Goal: Book appointment/travel/reservation

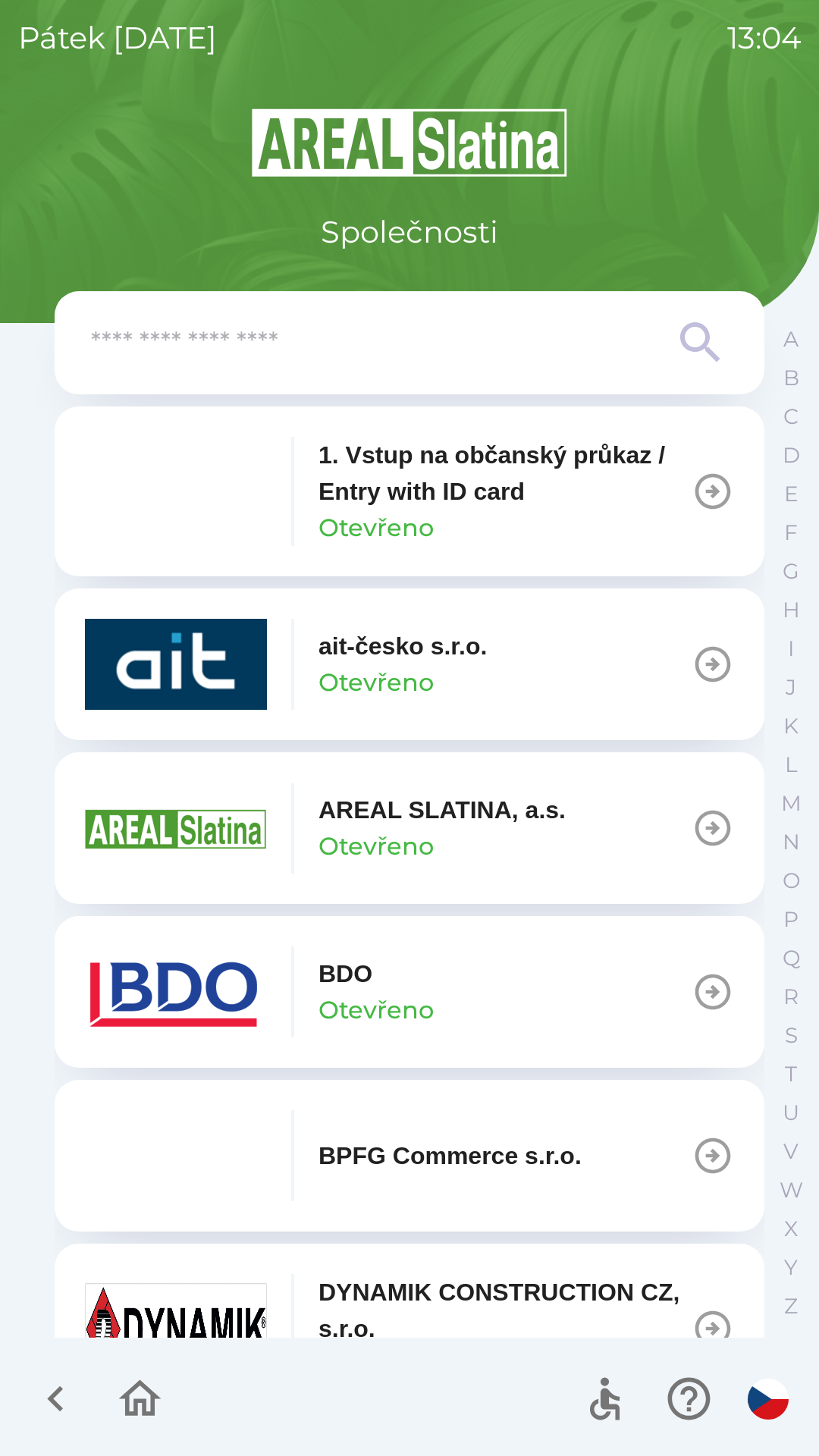
click at [647, 973] on button "BDO Otevřeno" at bounding box center [409, 992] width 710 height 152
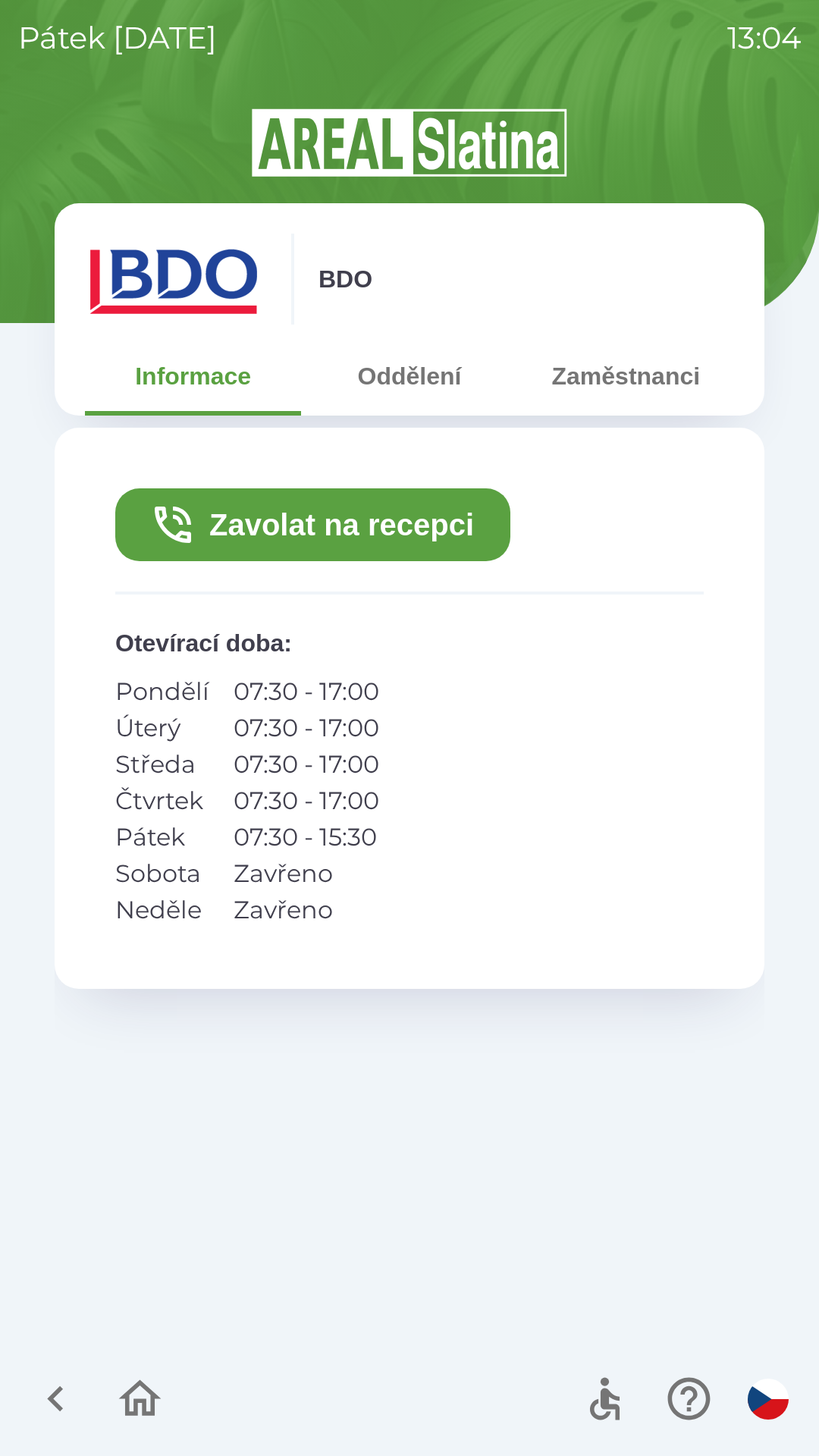
click at [384, 521] on button "Zavolat na recepci" at bounding box center [312, 524] width 395 height 73
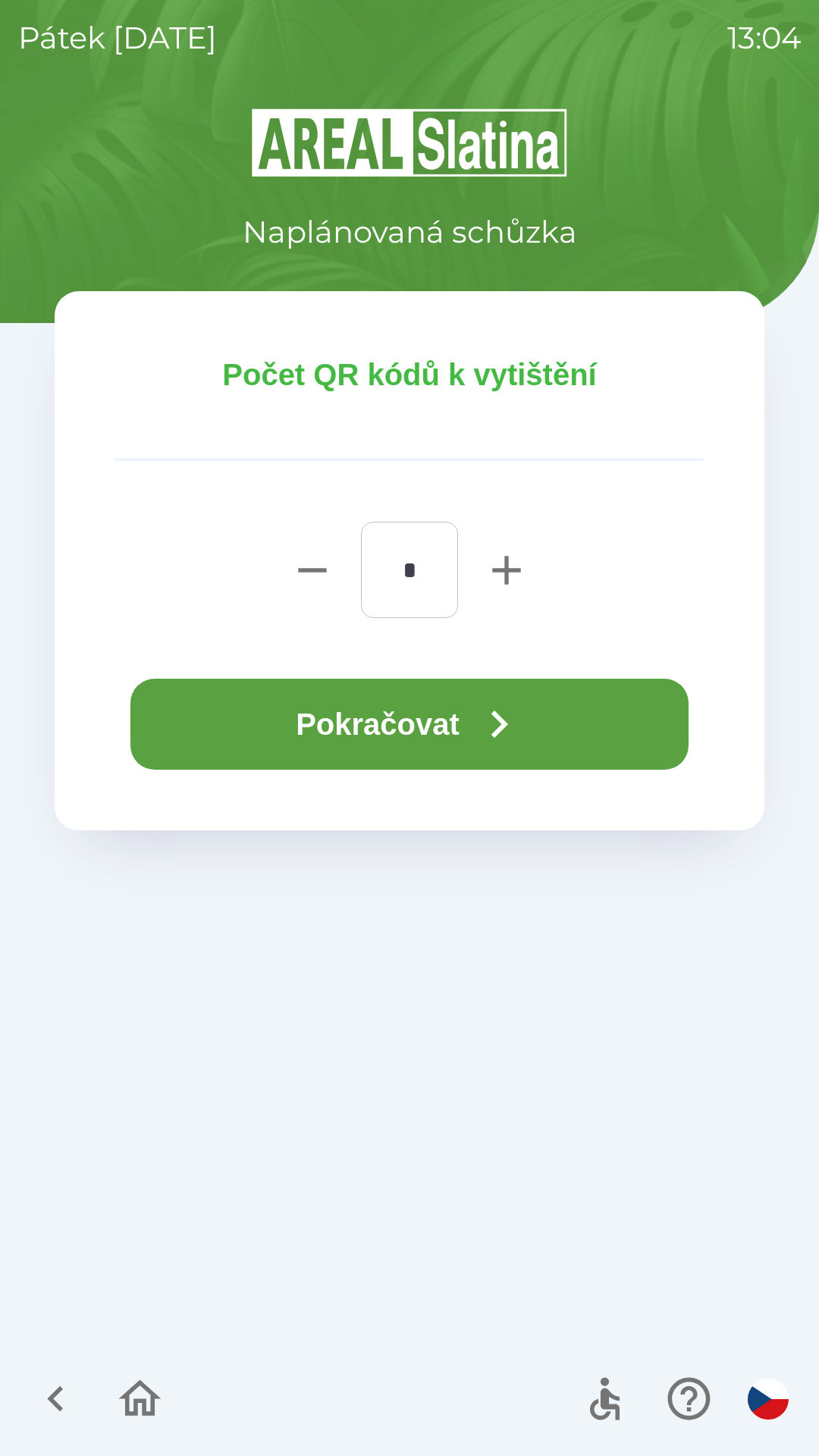
click at [426, 722] on button "Pokračovat" at bounding box center [409, 725] width 558 height 91
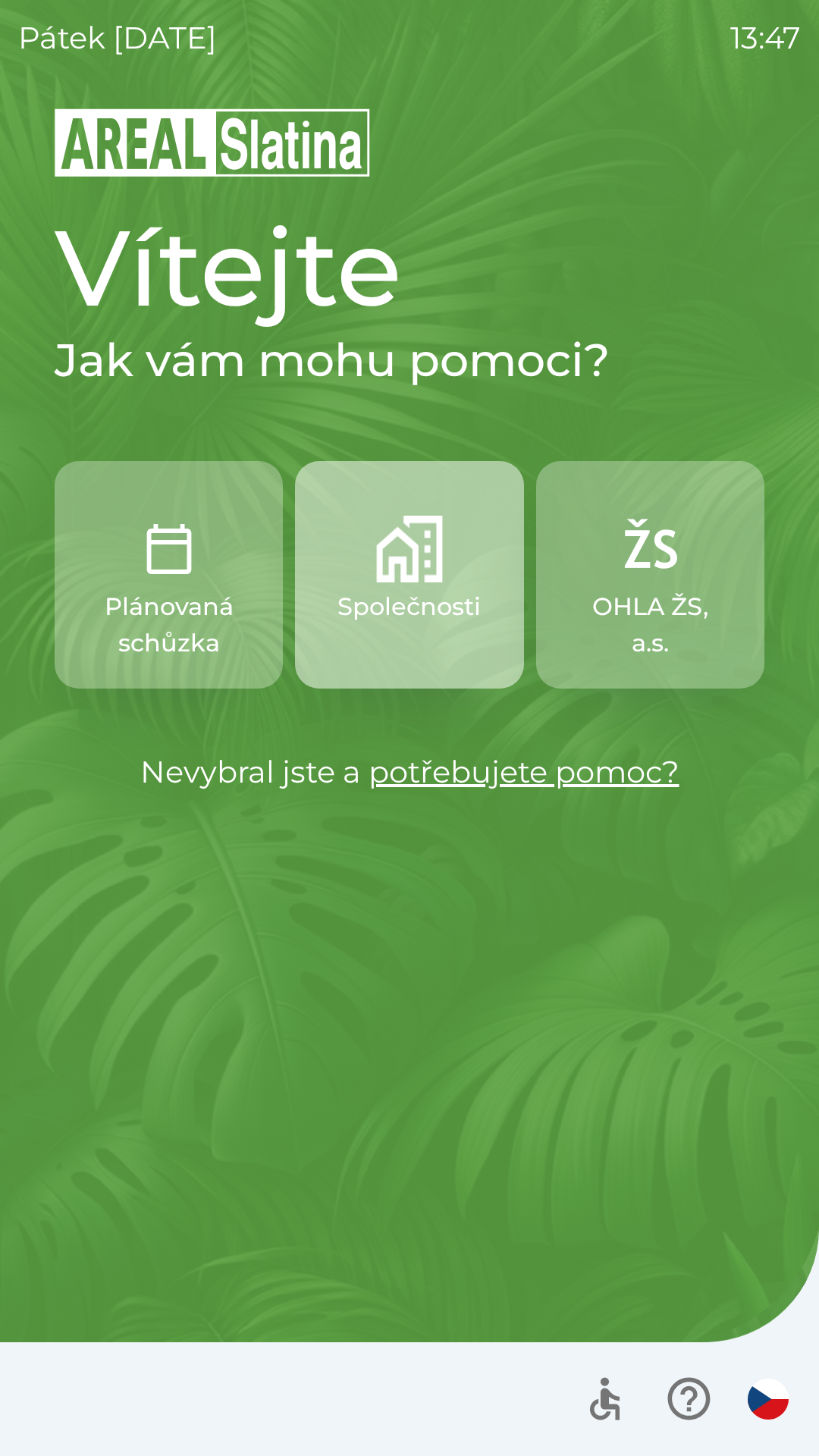
click at [435, 563] on img "button" at bounding box center [409, 549] width 67 height 67
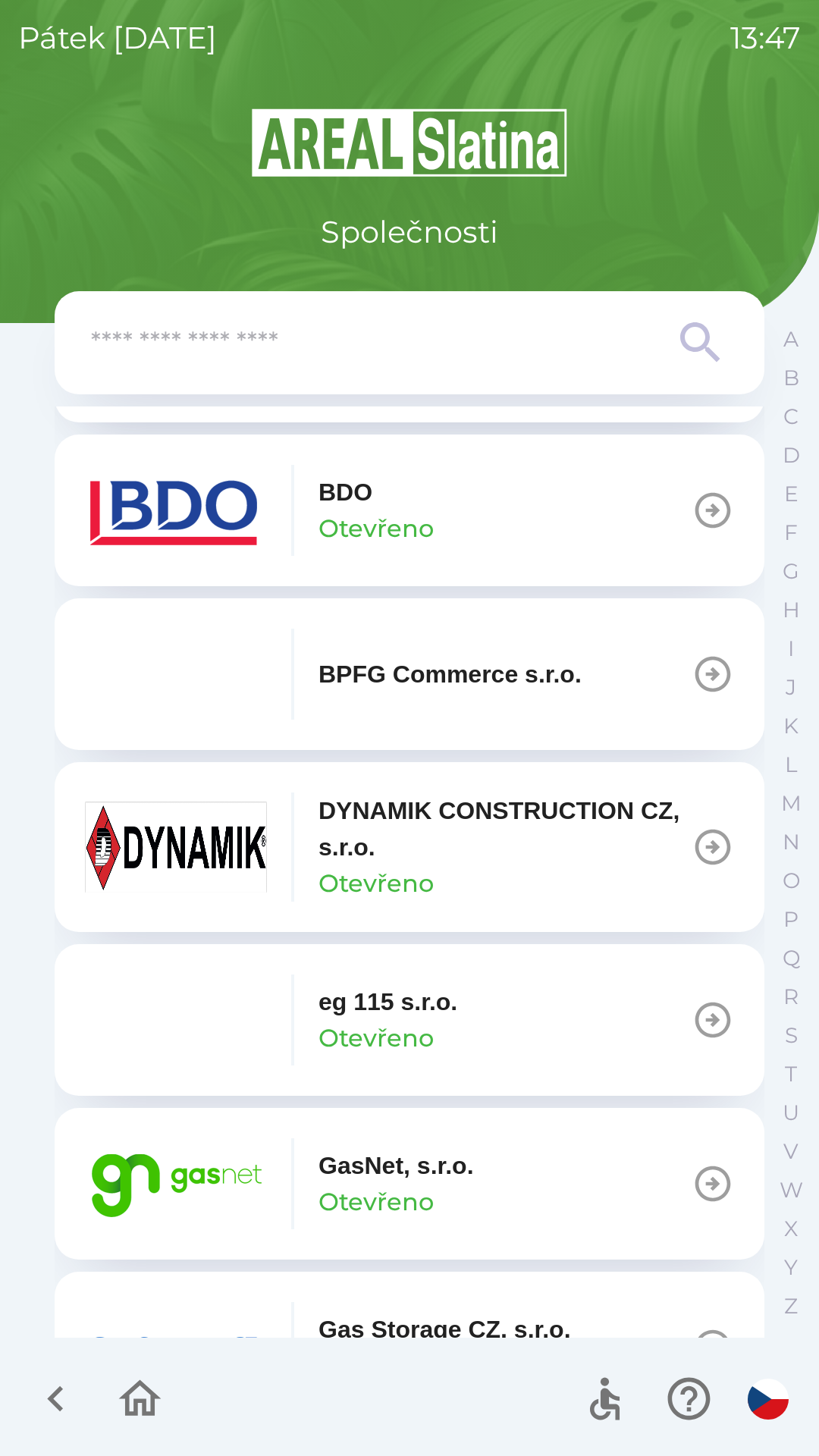
scroll to position [483, 0]
click at [446, 1186] on div "GasNet, s.r.o. Otevřeno" at bounding box center [395, 1182] width 156 height 73
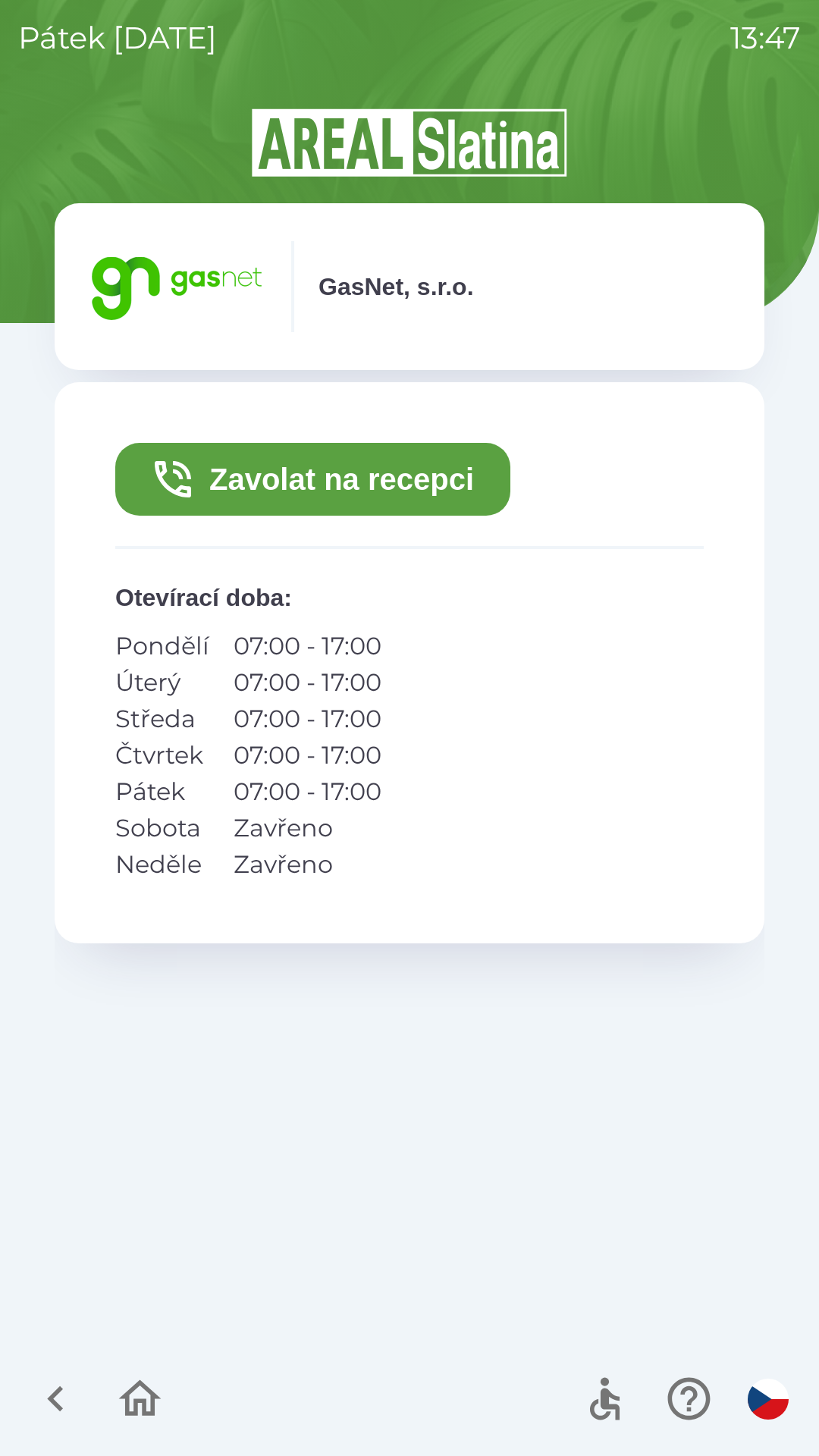
click at [378, 495] on button "Zavolat na recepci" at bounding box center [312, 479] width 395 height 73
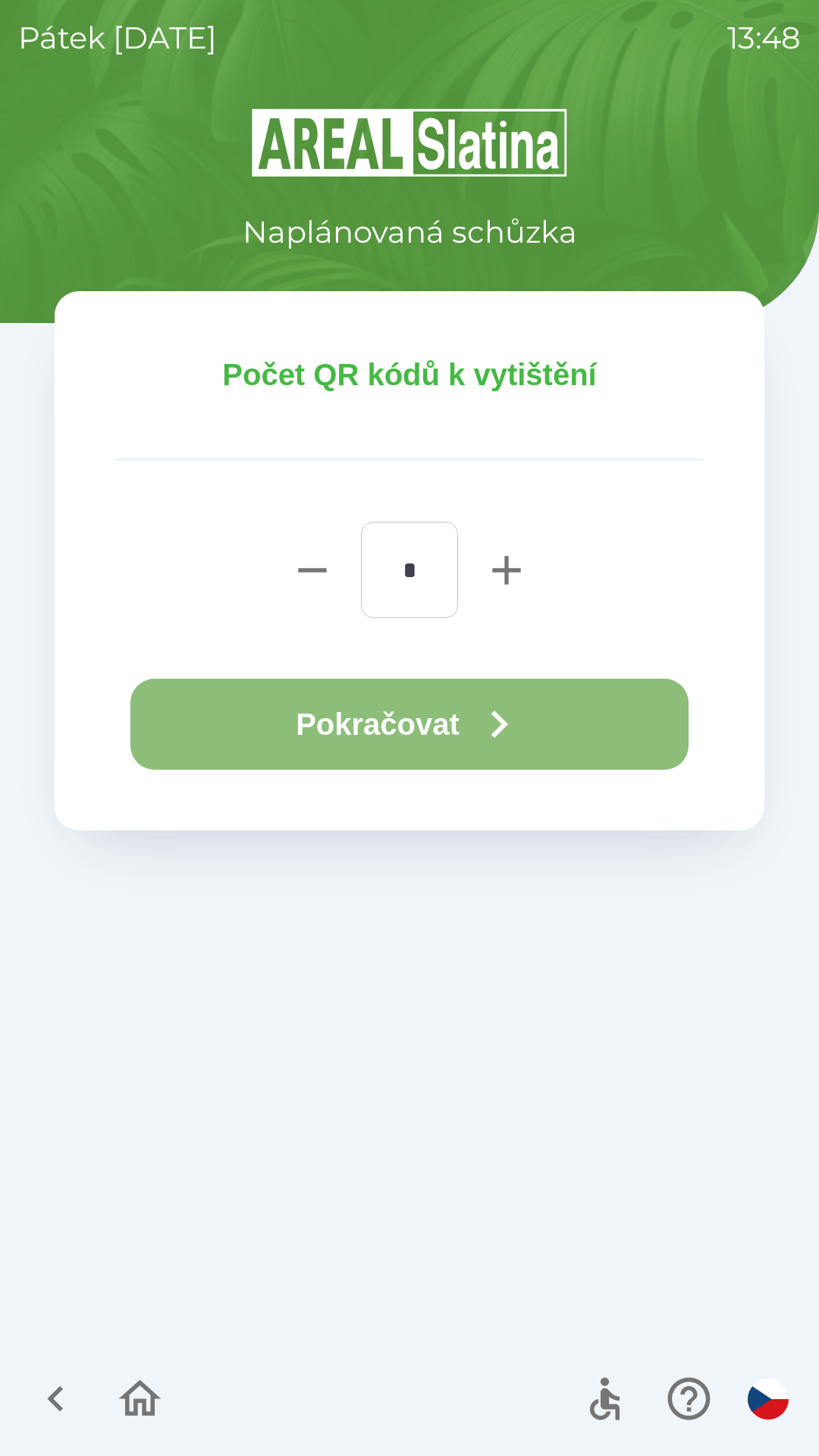
click at [447, 722] on button "Pokračovat" at bounding box center [409, 725] width 558 height 91
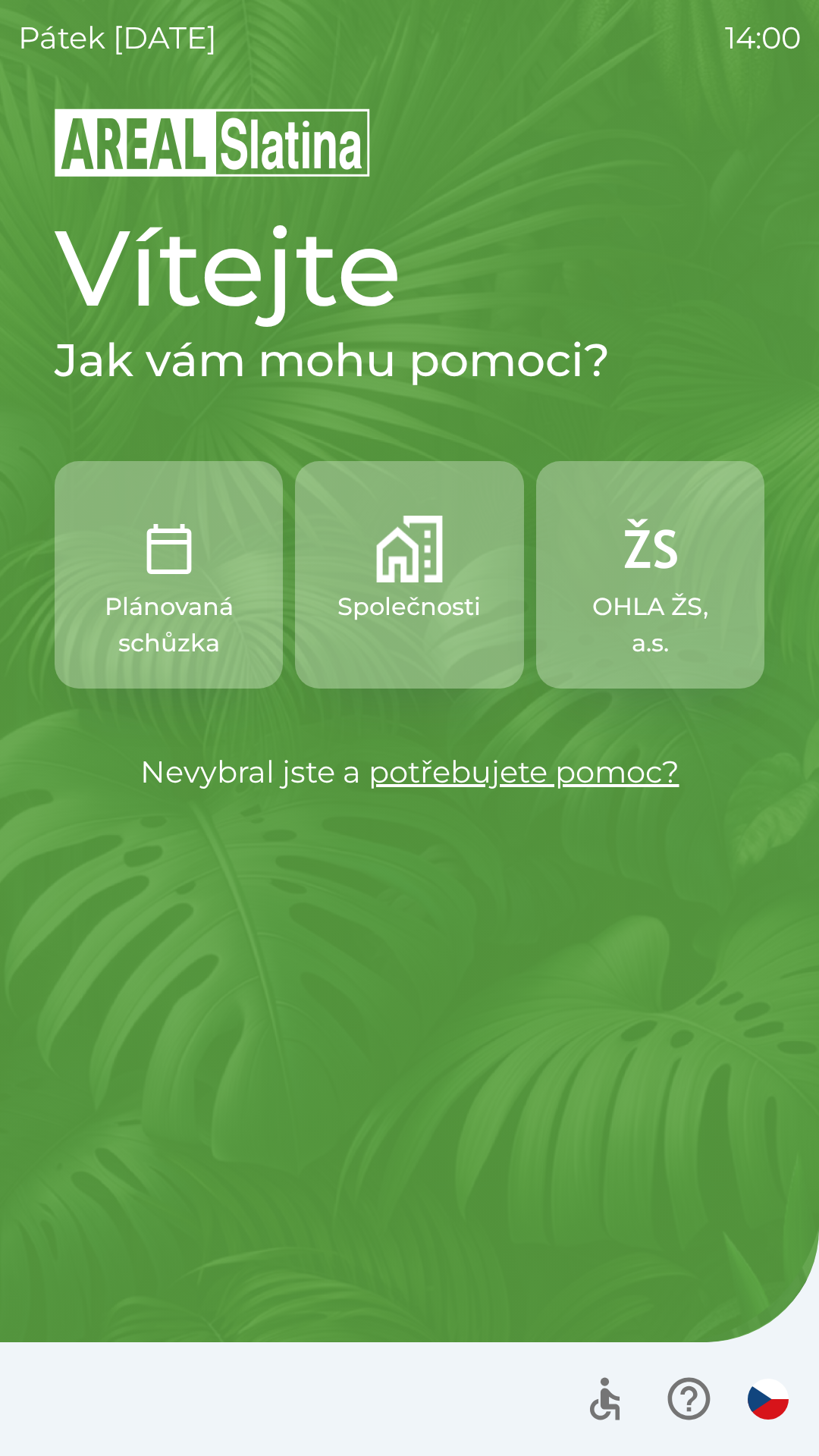
click at [386, 584] on button "Společnosti" at bounding box center [409, 575] width 228 height 227
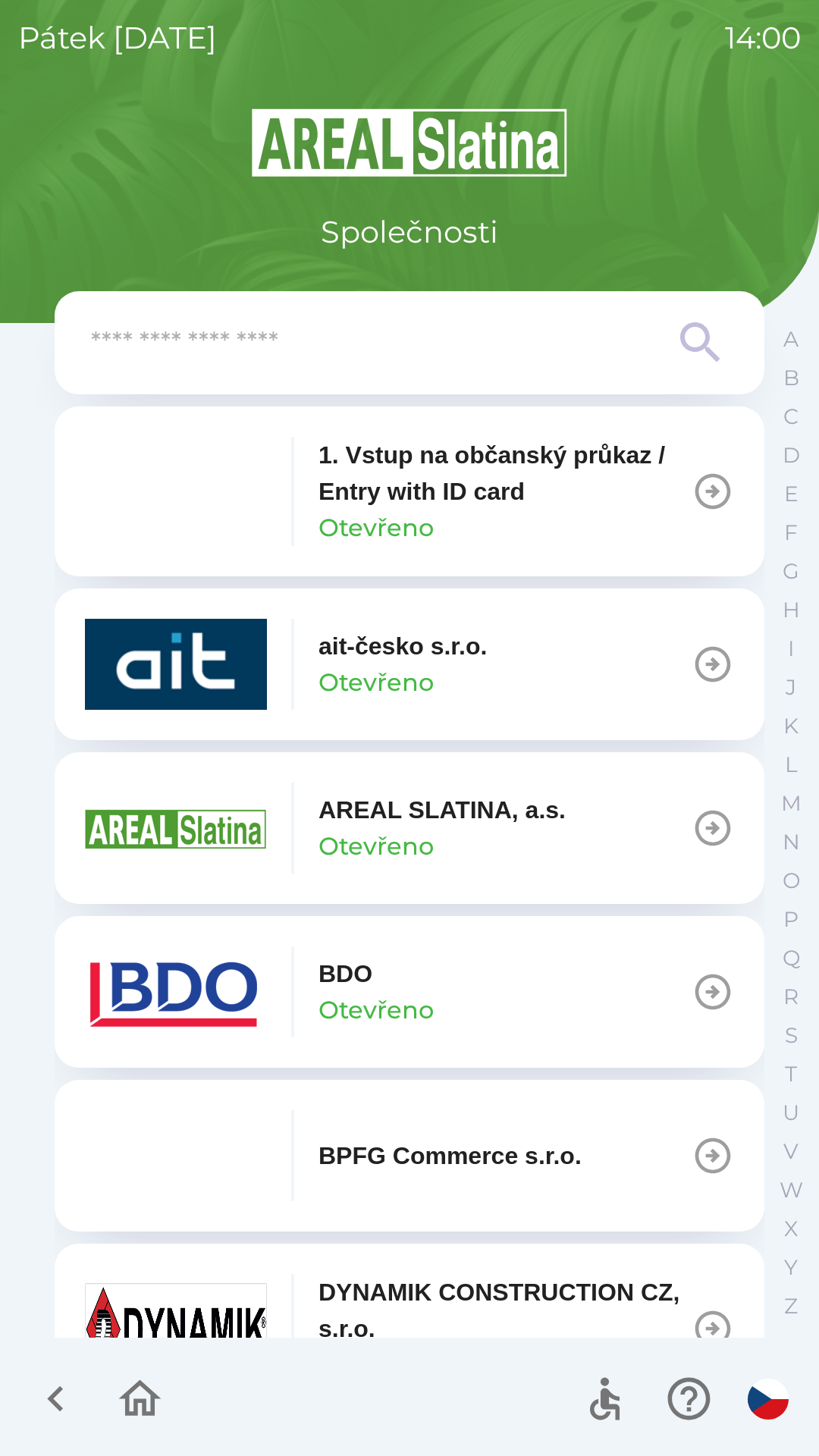
click at [774, 587] on div "A B C D E F G H I J K L M N O P Q R S T U V W X Y Z" at bounding box center [790, 822] width 38 height 1005
click at [799, 579] on button "G" at bounding box center [790, 572] width 38 height 39
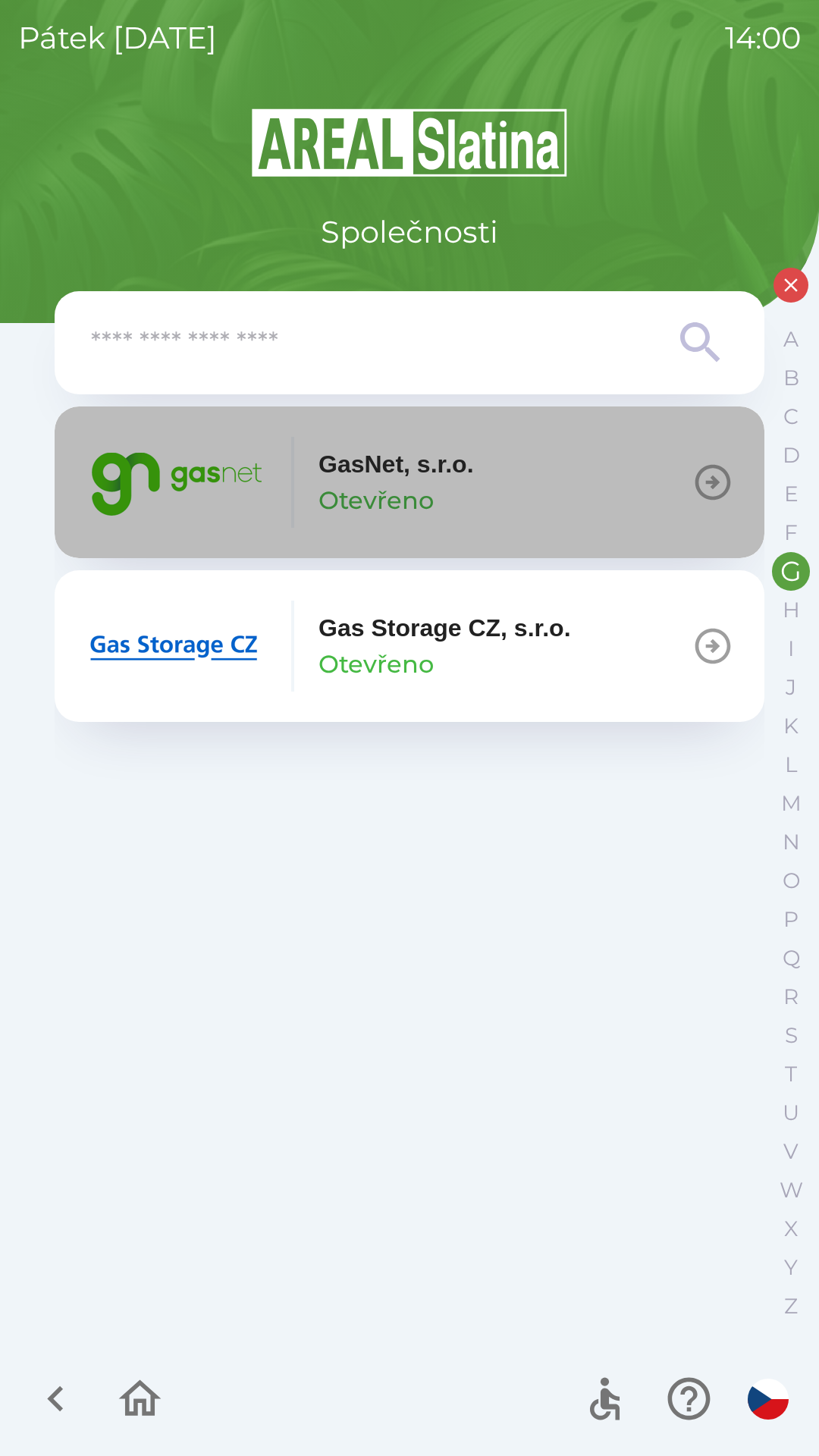
click at [348, 468] on p "GasNet, s.r.o." at bounding box center [395, 464] width 156 height 37
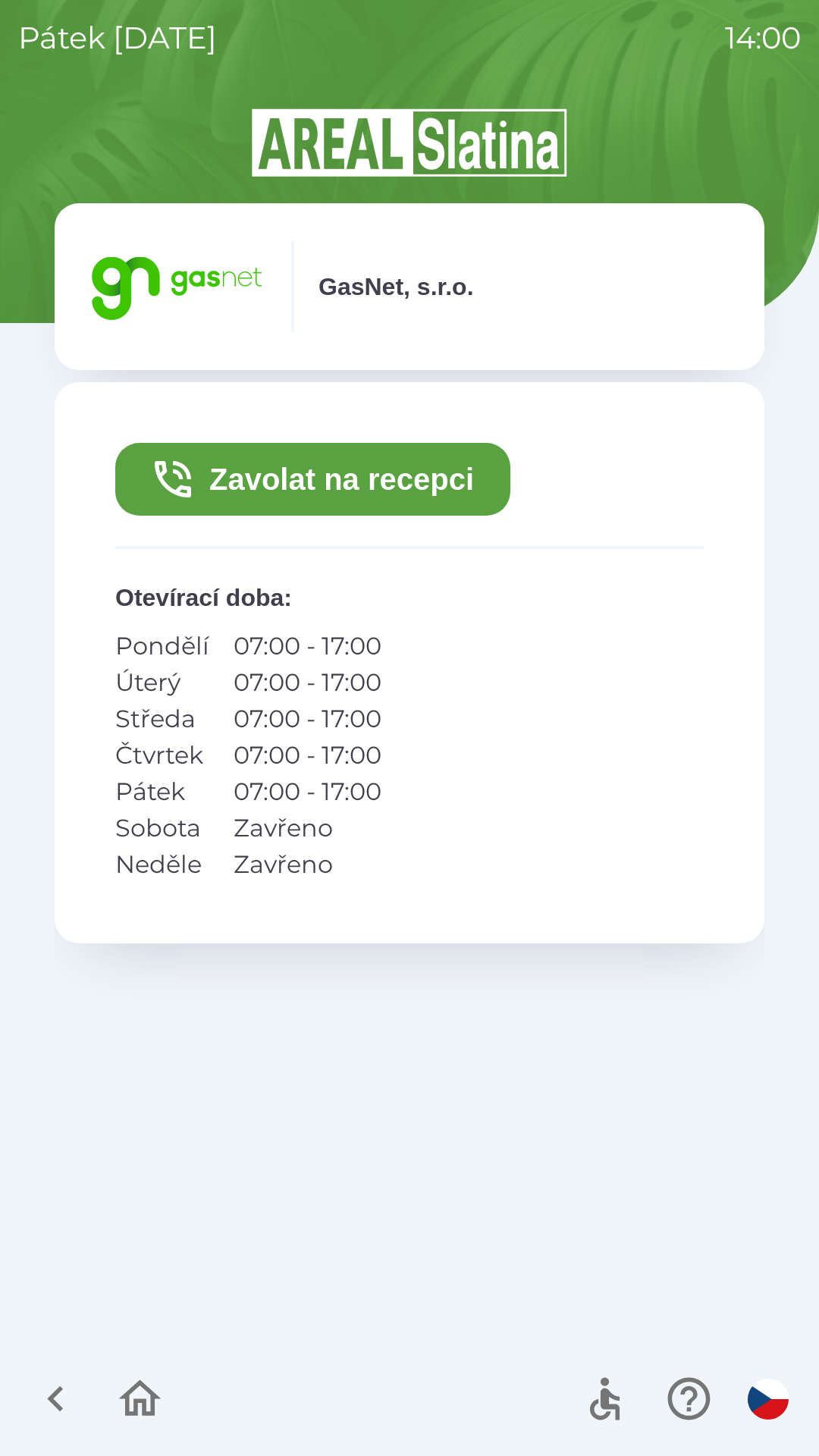
click at [309, 490] on button "Zavolat na recepci" at bounding box center [312, 479] width 395 height 73
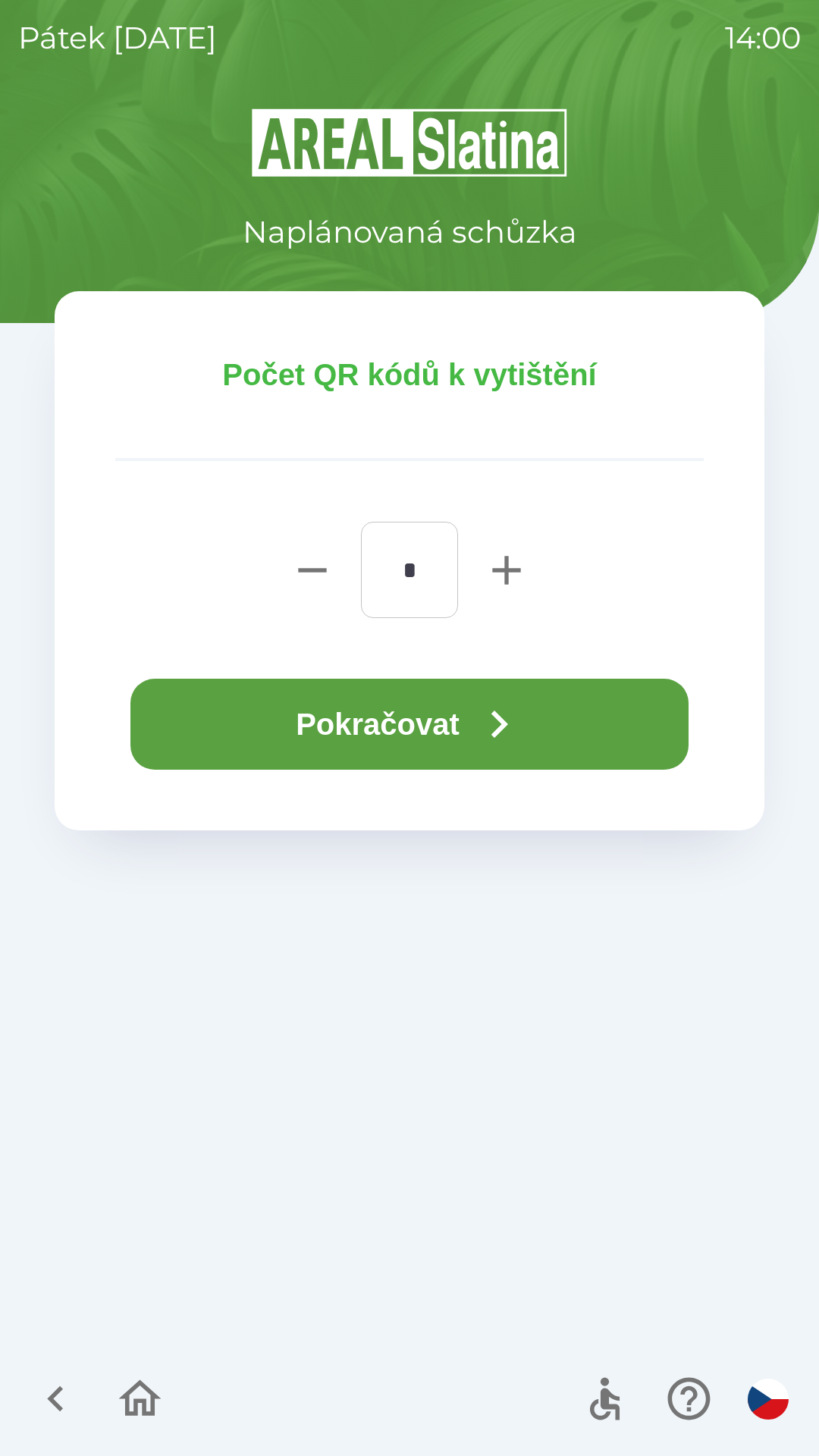
click at [366, 721] on button "Pokračovat" at bounding box center [409, 725] width 558 height 91
